Goal: Information Seeking & Learning: Learn about a topic

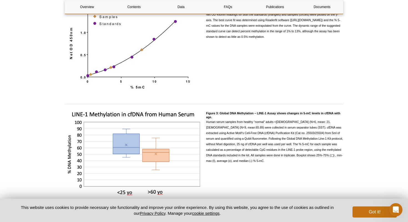
scroll to position [704, 0]
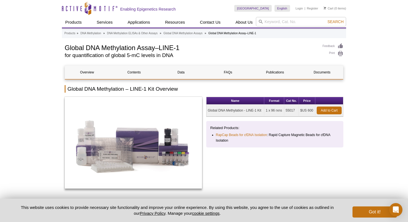
click at [142, 48] on h1 "Global DNA Methylation Assay–LINE-1" at bounding box center [191, 47] width 253 height 8
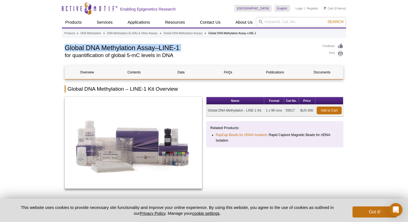
click at [142, 48] on h1 "Global DNA Methylation Assay–LINE-1" at bounding box center [191, 47] width 253 height 8
copy div "Global DNA Methylation Assay–LINE-1"
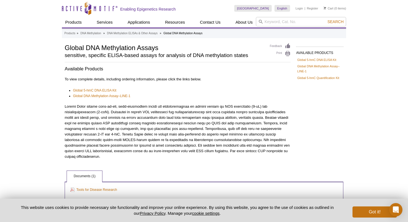
scroll to position [41, 0]
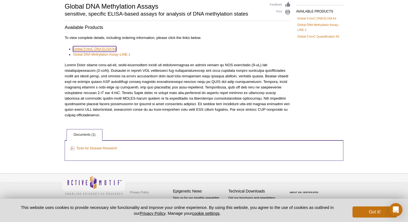
click at [88, 50] on link "Global 5-hmC DNA ELISA Kit" at bounding box center [94, 49] width 43 height 6
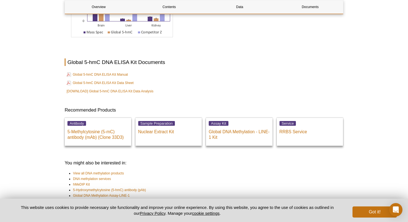
scroll to position [756, 0]
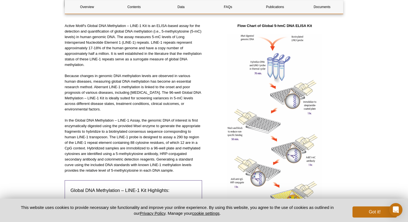
scroll to position [103, 0]
